Goal: Transaction & Acquisition: Purchase product/service

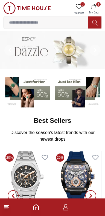
click at [92, 3] on button "1 My Bag" at bounding box center [94, 9] width 16 height 14
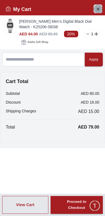
click at [99, 7] on icon "Close Account" at bounding box center [98, 8] width 4 height 7
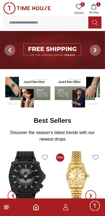
click at [7, 210] on icon at bounding box center [6, 207] width 7 height 7
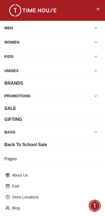
click at [71, 27] on div "MEN" at bounding box center [52, 28] width 97 height 10
click at [97, 28] on icon "button" at bounding box center [95, 27] width 5 height 5
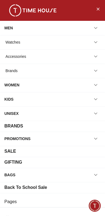
click at [97, 42] on icon "button" at bounding box center [96, 42] width 3 height 1
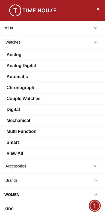
click at [12, 40] on div "Watches" at bounding box center [12, 42] width 15 height 10
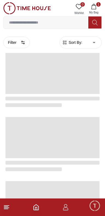
click at [10, 208] on icon at bounding box center [6, 207] width 7 height 7
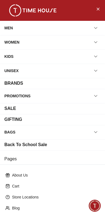
click at [9, 32] on div "MEN" at bounding box center [8, 28] width 8 height 10
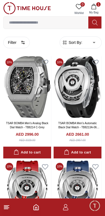
click at [7, 206] on line at bounding box center [6, 206] width 5 height 0
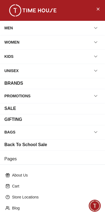
click at [7, 26] on div "MEN" at bounding box center [8, 28] width 8 height 10
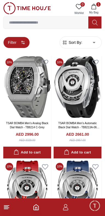
click at [18, 45] on button "Filter" at bounding box center [16, 43] width 27 height 12
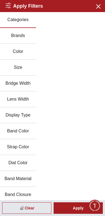
click at [16, 39] on button "Brands" at bounding box center [18, 36] width 36 height 16
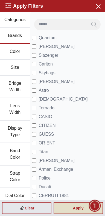
click at [69, 211] on div "Apply" at bounding box center [78, 208] width 49 height 12
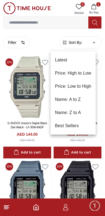
click at [62, 86] on li "Price: Low to High" at bounding box center [73, 86] width 45 height 13
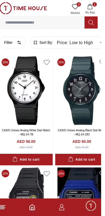
click at [94, 5] on icon "button" at bounding box center [93, 6] width 5 height 5
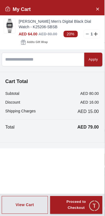
type input "******"
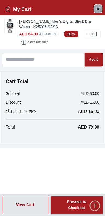
click at [99, 8] on icon "Close Account" at bounding box center [98, 9] width 2 height 2
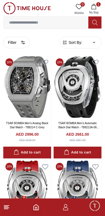
click at [7, 206] on line at bounding box center [6, 206] width 5 height 0
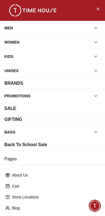
scroll to position [78, 0]
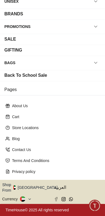
click at [60, 188] on icon "button" at bounding box center [61, 188] width 2 height 4
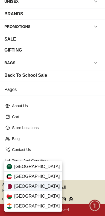
click at [24, 185] on span "[GEOGRAPHIC_DATA]" at bounding box center [37, 186] width 46 height 7
